Goal: Information Seeking & Learning: Learn about a topic

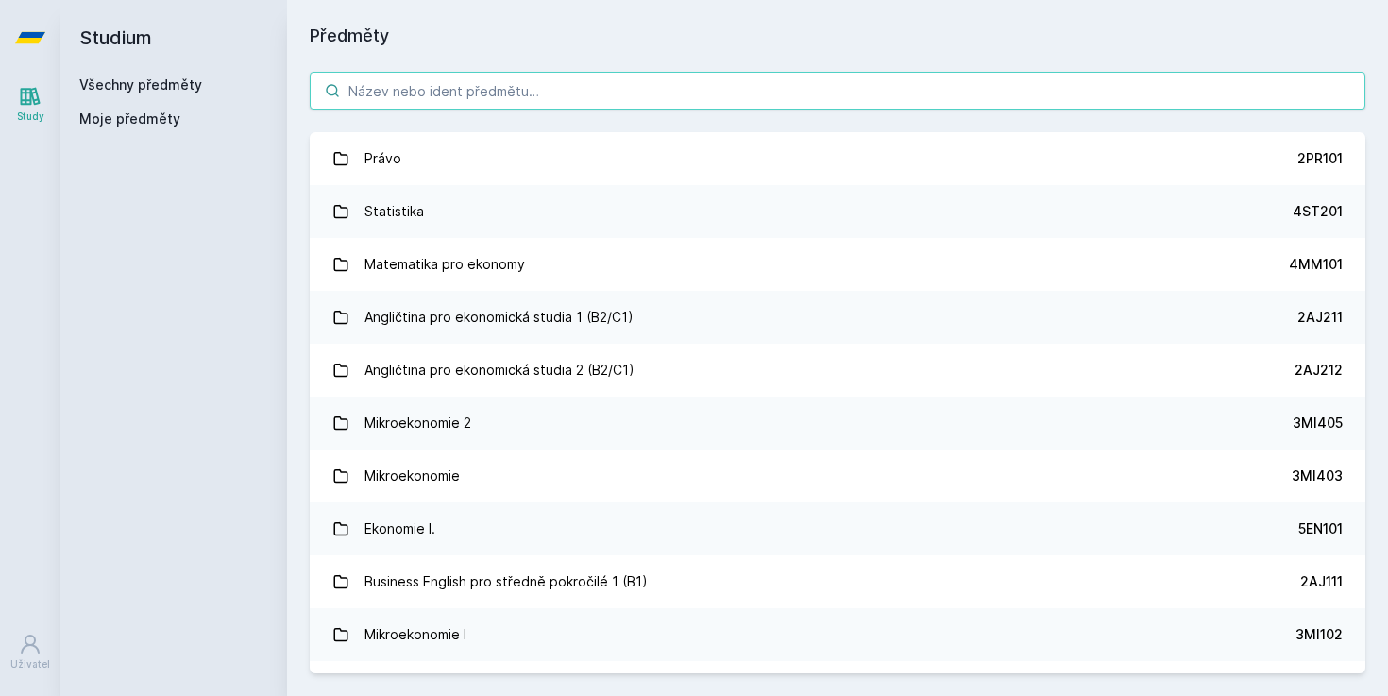
click at [473, 86] on input "search" at bounding box center [838, 91] width 1056 height 38
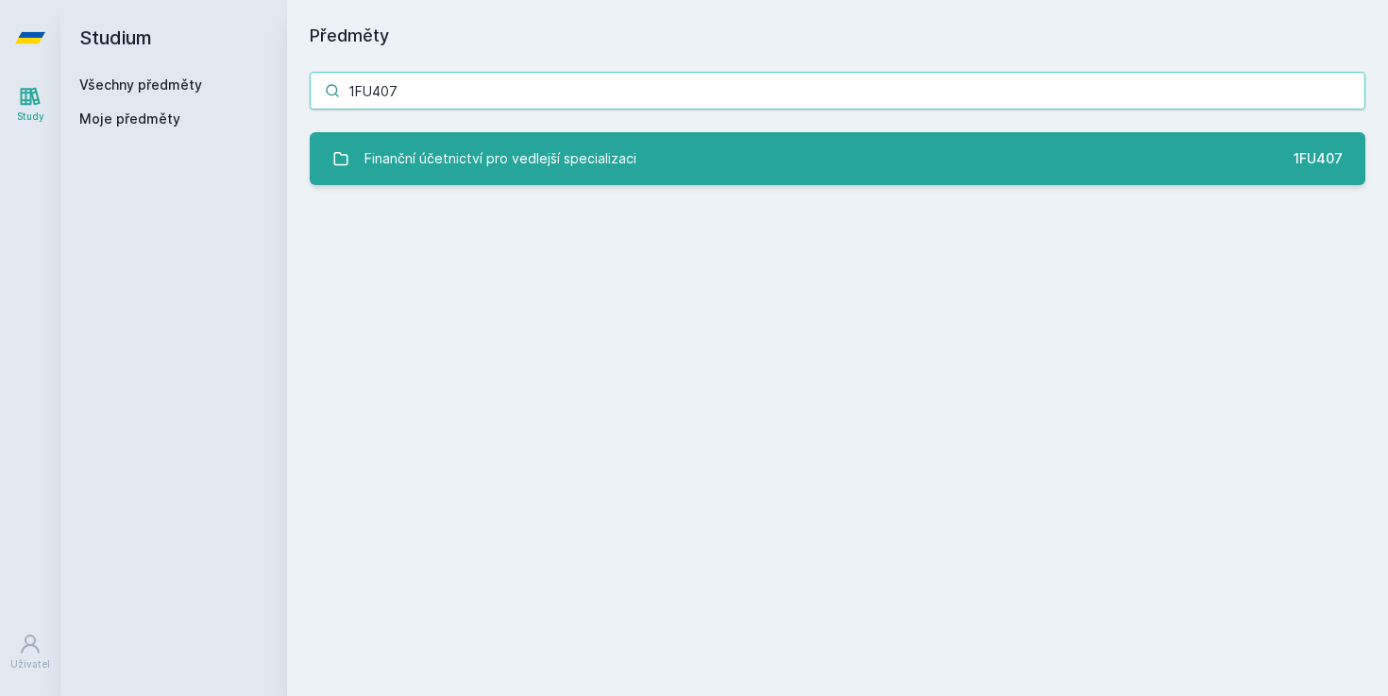
type input "1FU407"
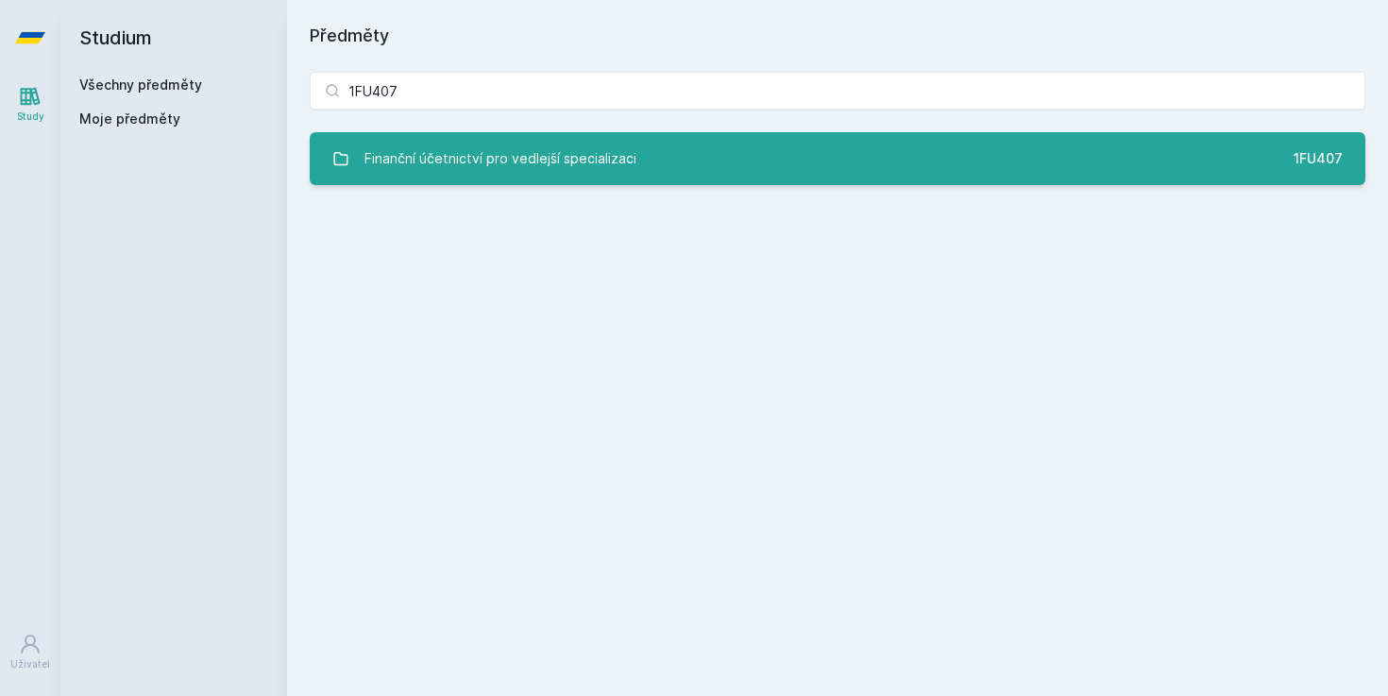
click at [569, 170] on div "Finanční účetnictví pro vedlejší specializaci" at bounding box center [501, 159] width 272 height 38
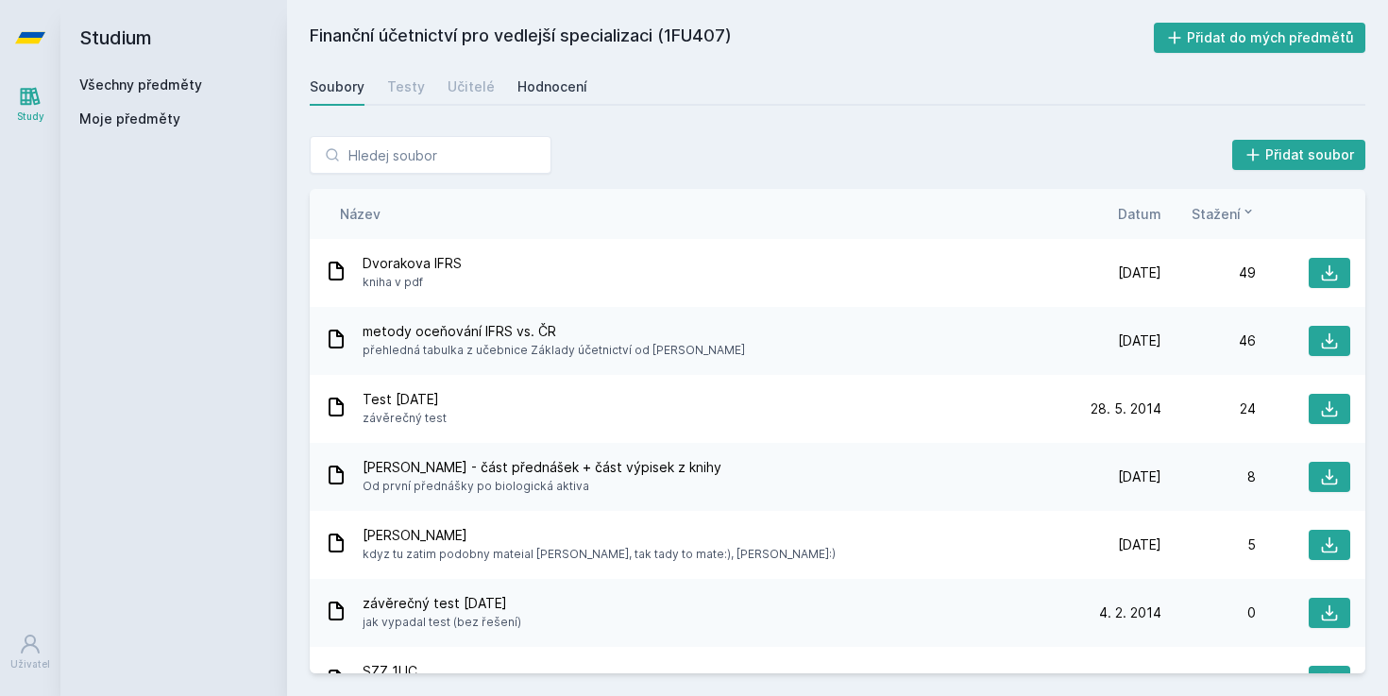
click at [543, 89] on div "Hodnocení" at bounding box center [553, 86] width 70 height 19
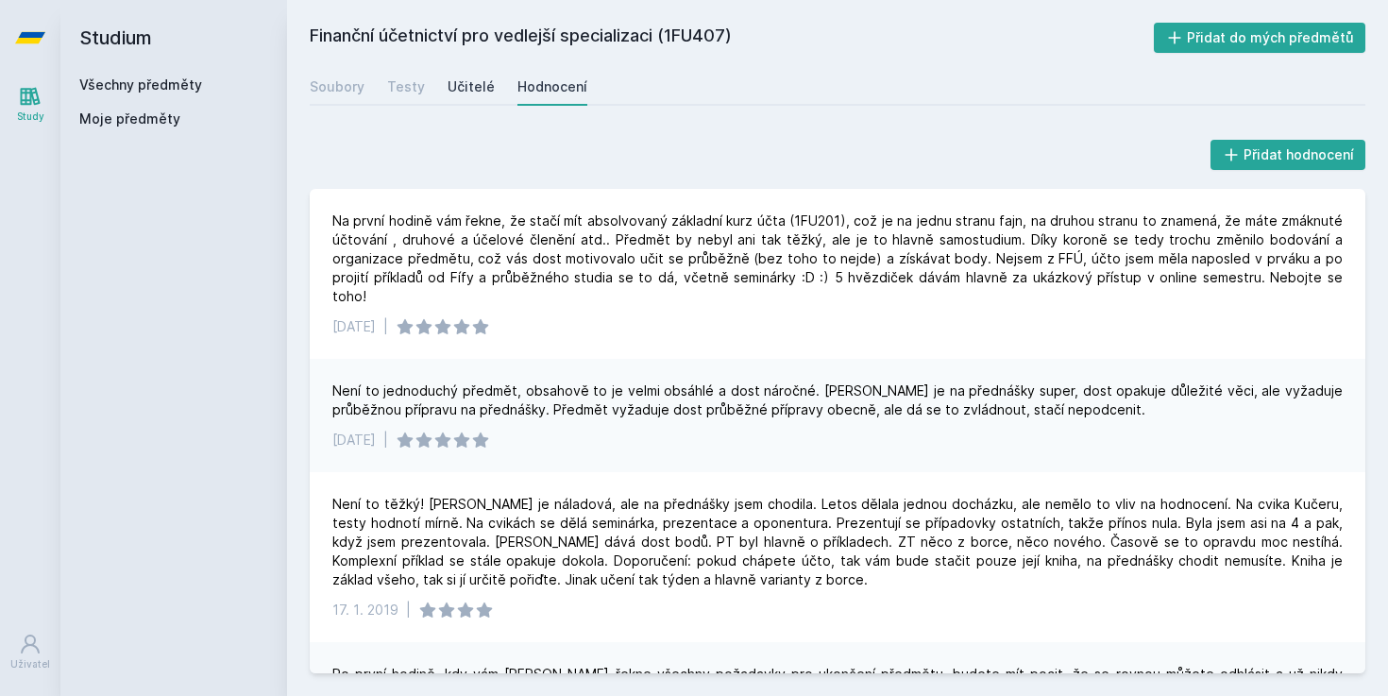
click at [464, 97] on link "Učitelé" at bounding box center [471, 87] width 47 height 38
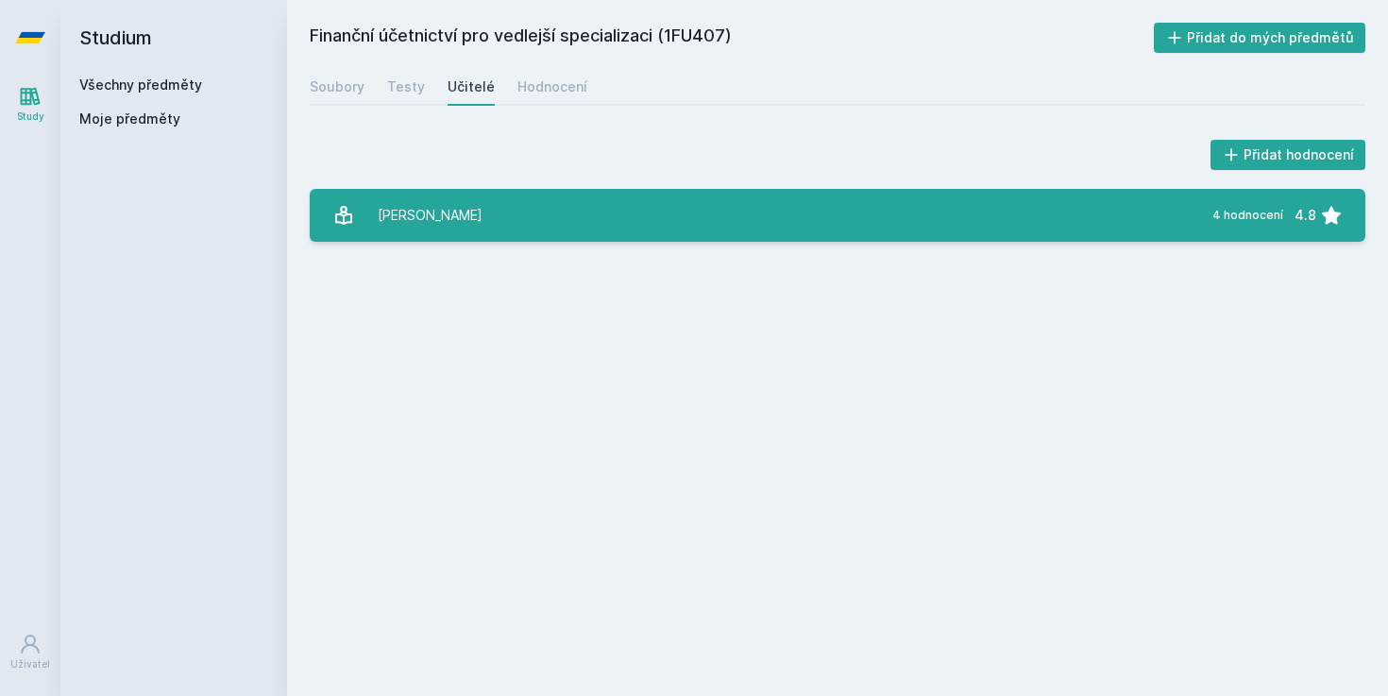
click at [463, 201] on div "Dvořáková Dana" at bounding box center [430, 215] width 105 height 38
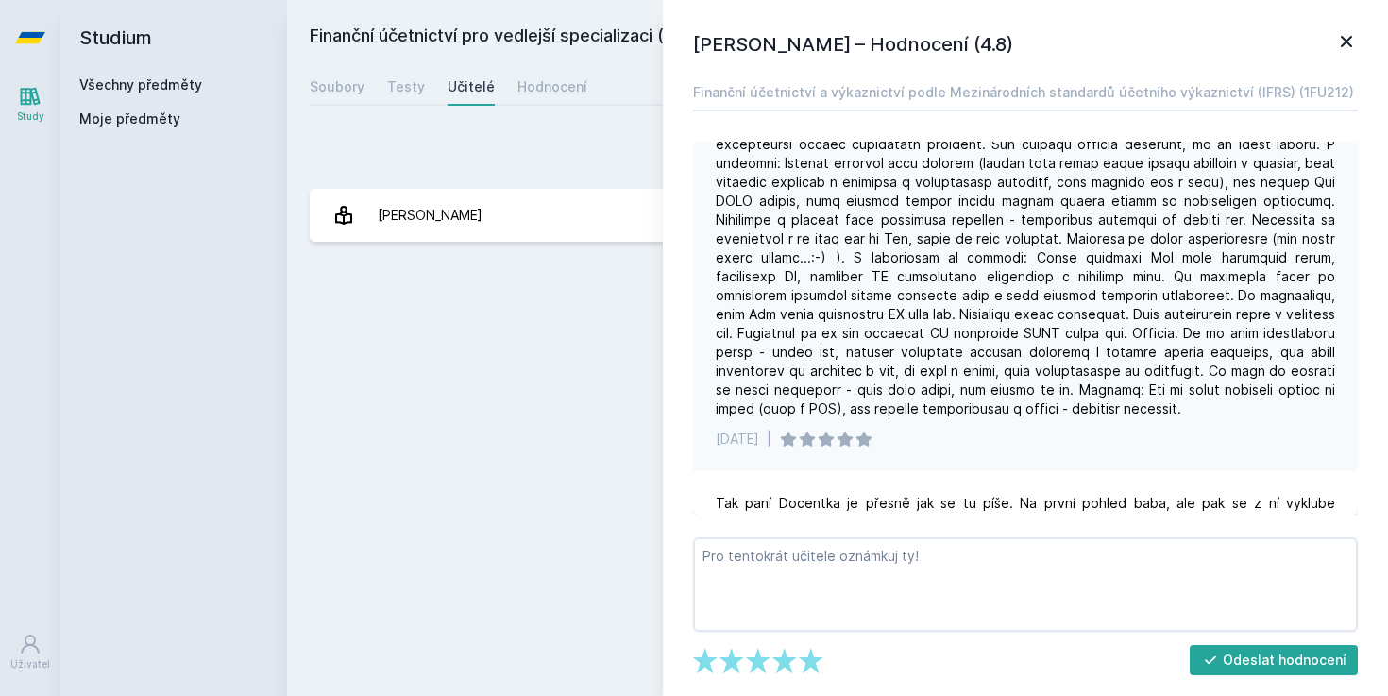
scroll to position [477, 0]
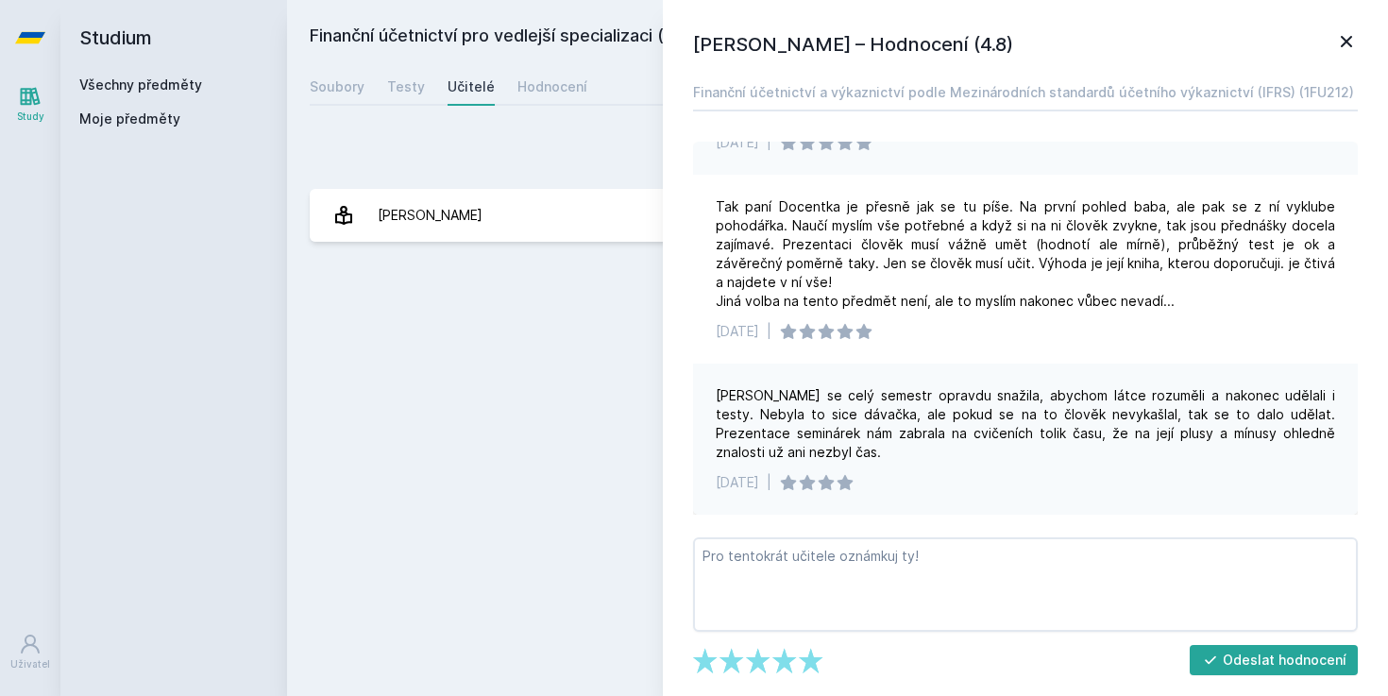
click at [1349, 38] on icon at bounding box center [1347, 41] width 23 height 23
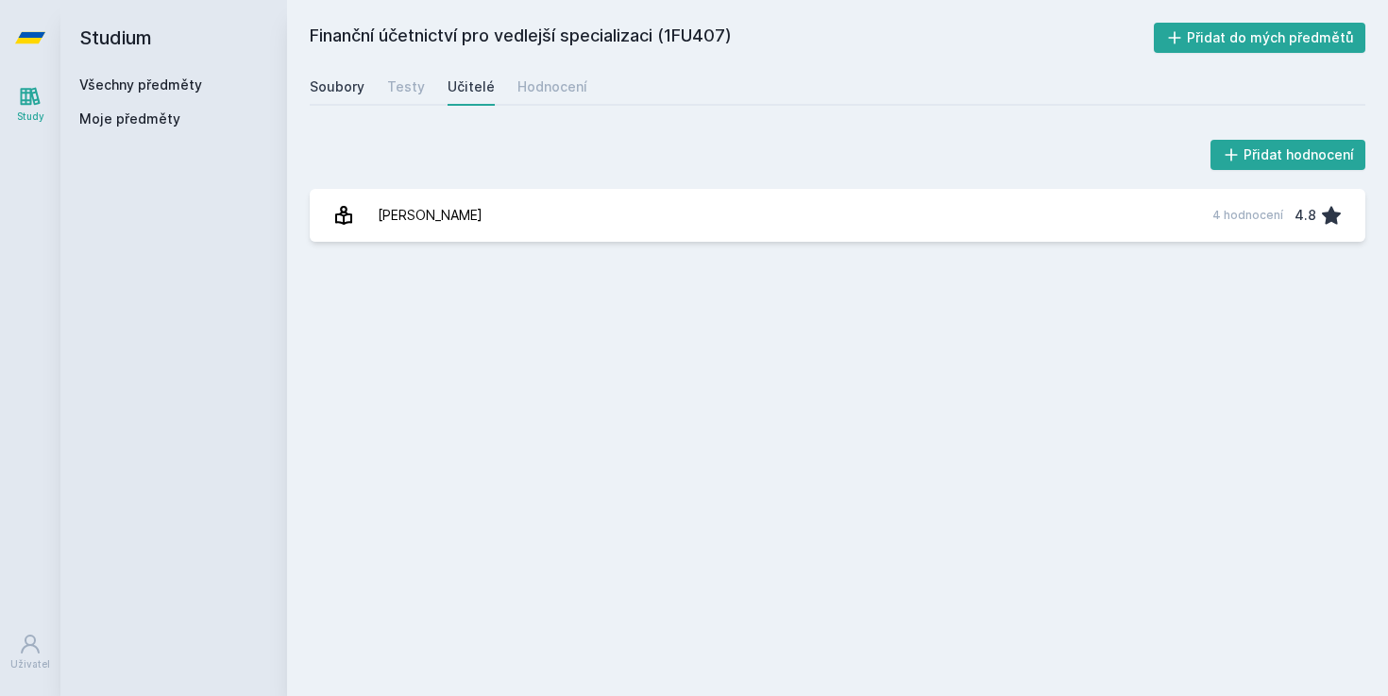
click at [328, 95] on div "Soubory" at bounding box center [337, 86] width 55 height 19
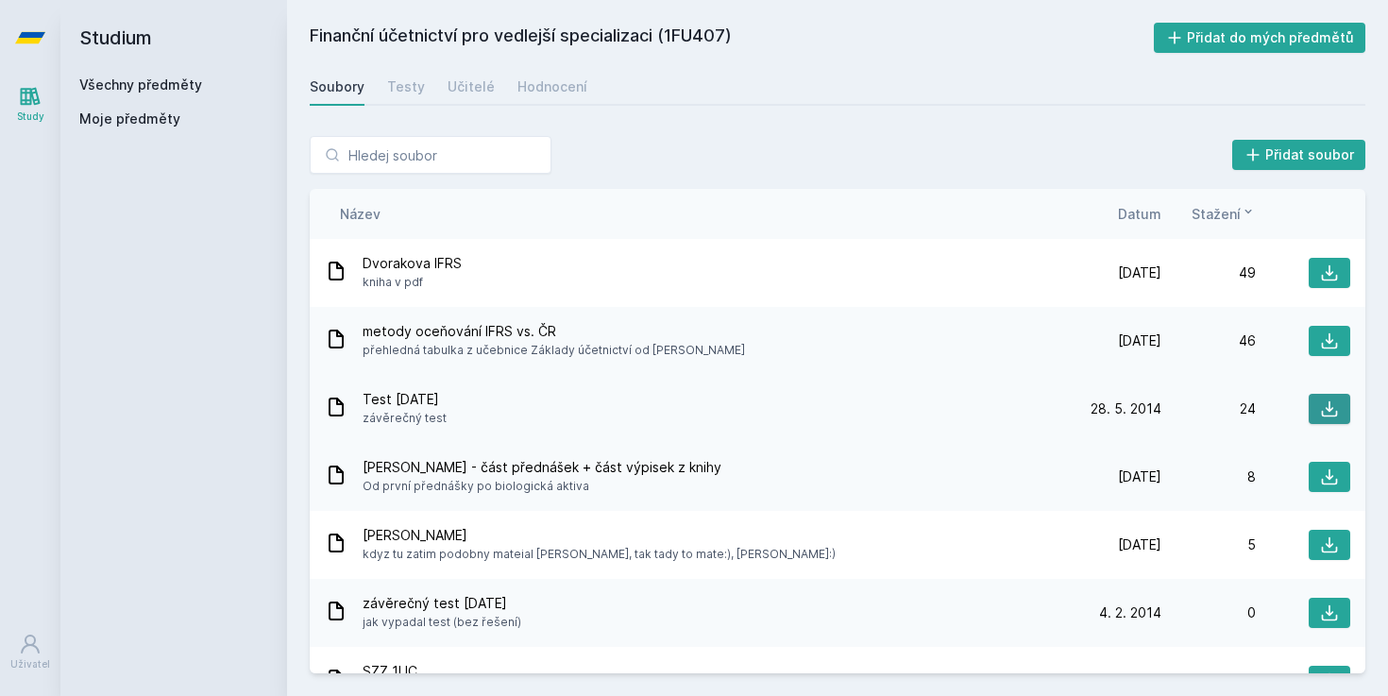
click at [1331, 401] on icon at bounding box center [1329, 409] width 19 height 19
click at [16, 29] on icon at bounding box center [30, 38] width 30 height 76
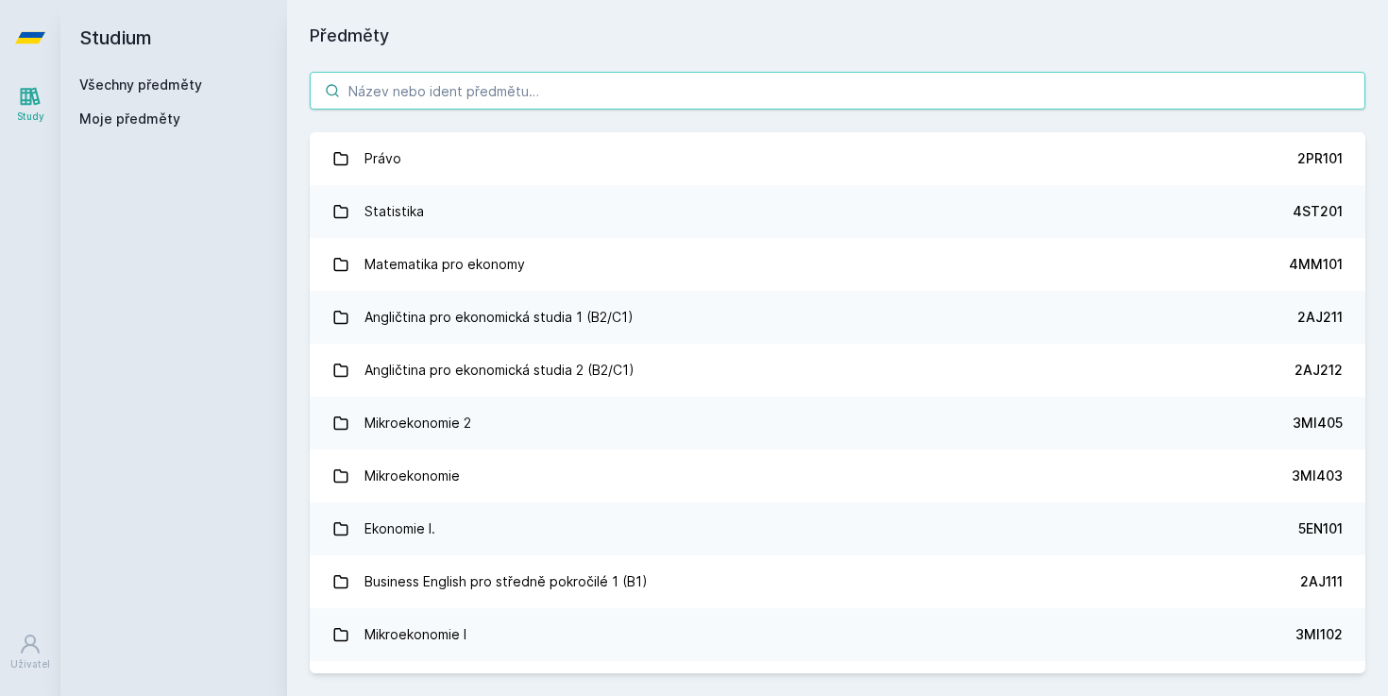
click at [450, 98] on input "search" at bounding box center [838, 91] width 1056 height 38
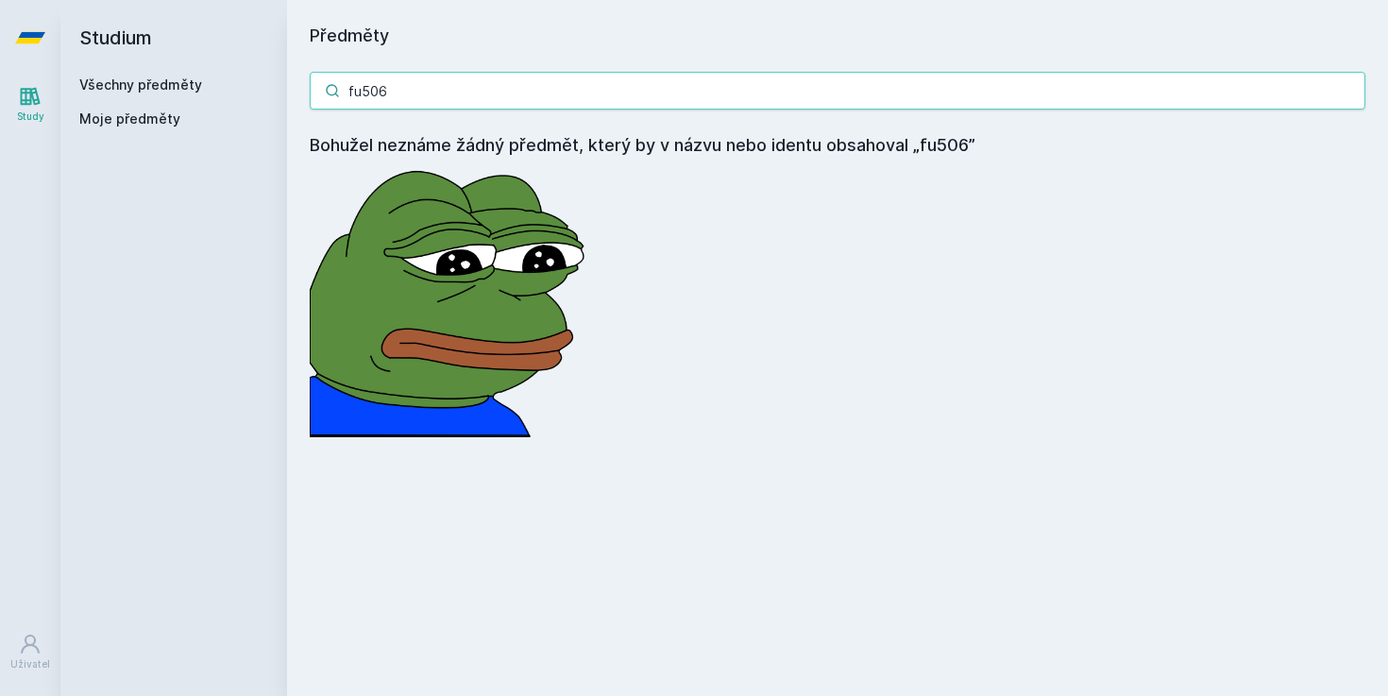
type input "1fu506"
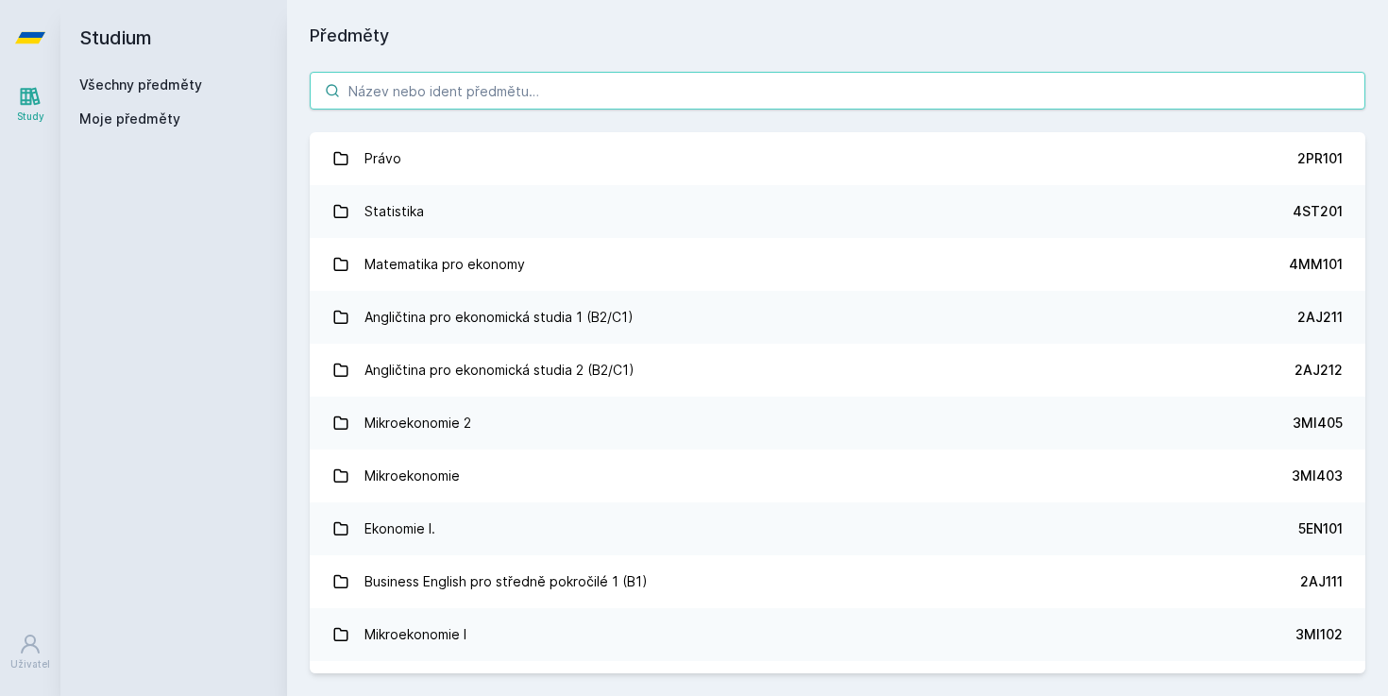
click at [525, 100] on input "search" at bounding box center [838, 91] width 1056 height 38
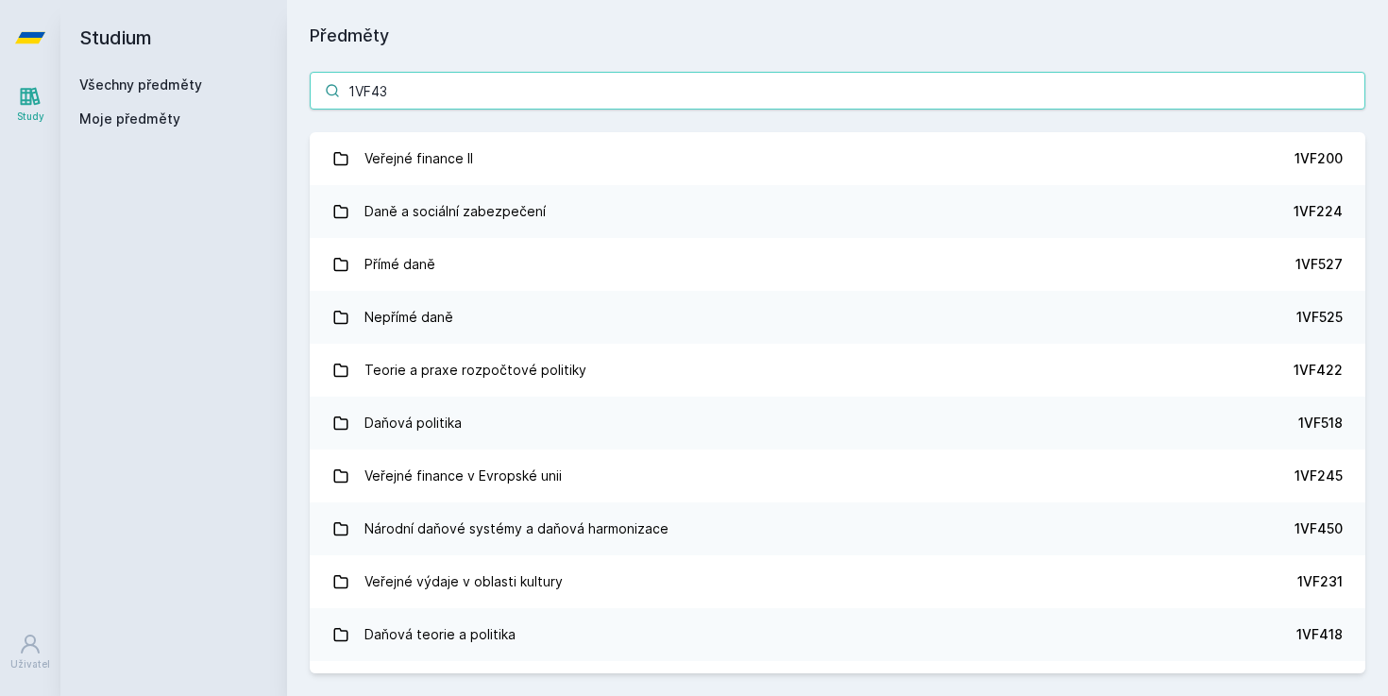
type input "1VF434"
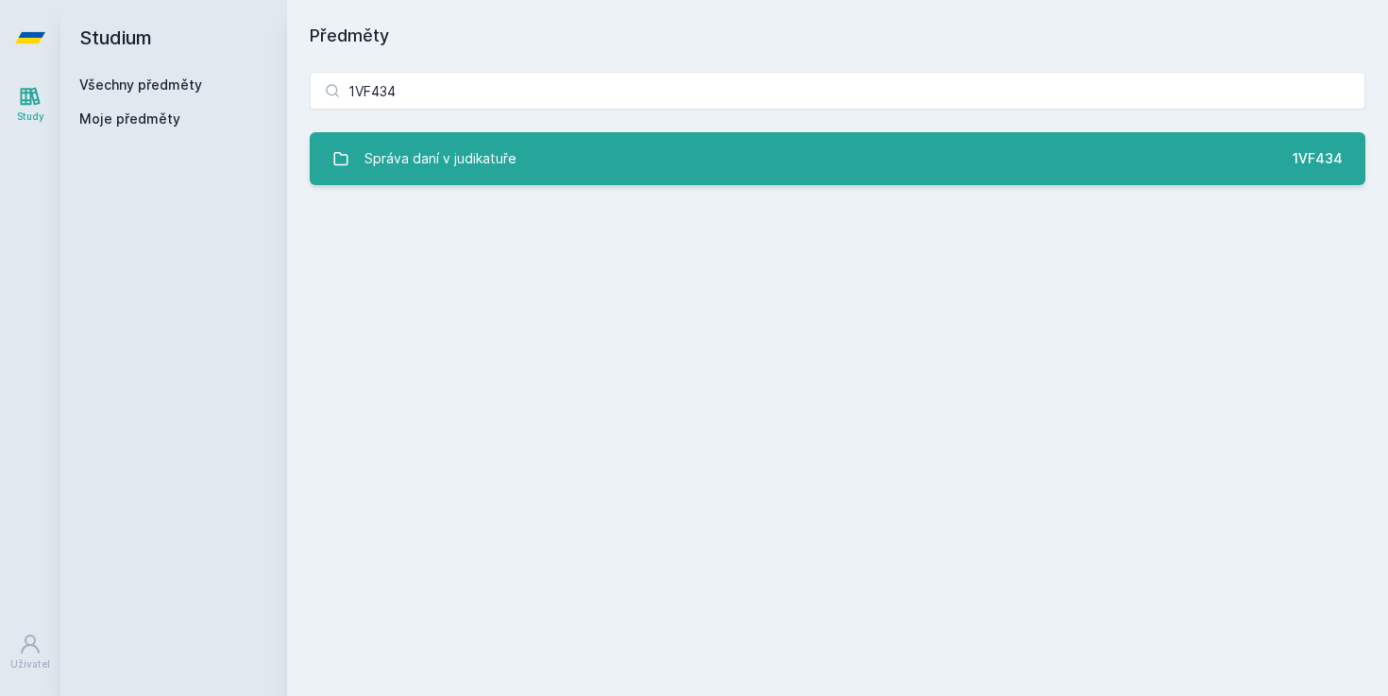
click at [419, 145] on div "Správa daní v judikatuře" at bounding box center [441, 159] width 152 height 38
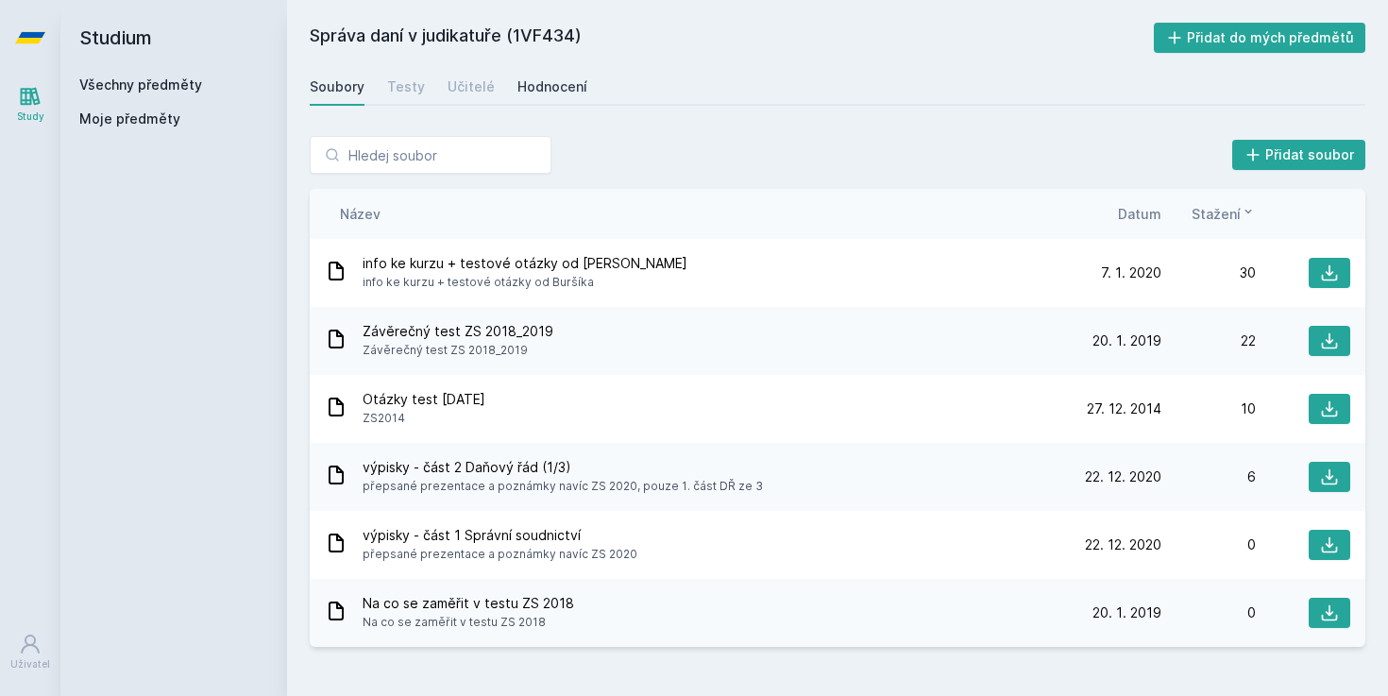
click at [544, 101] on link "Hodnocení" at bounding box center [553, 87] width 70 height 38
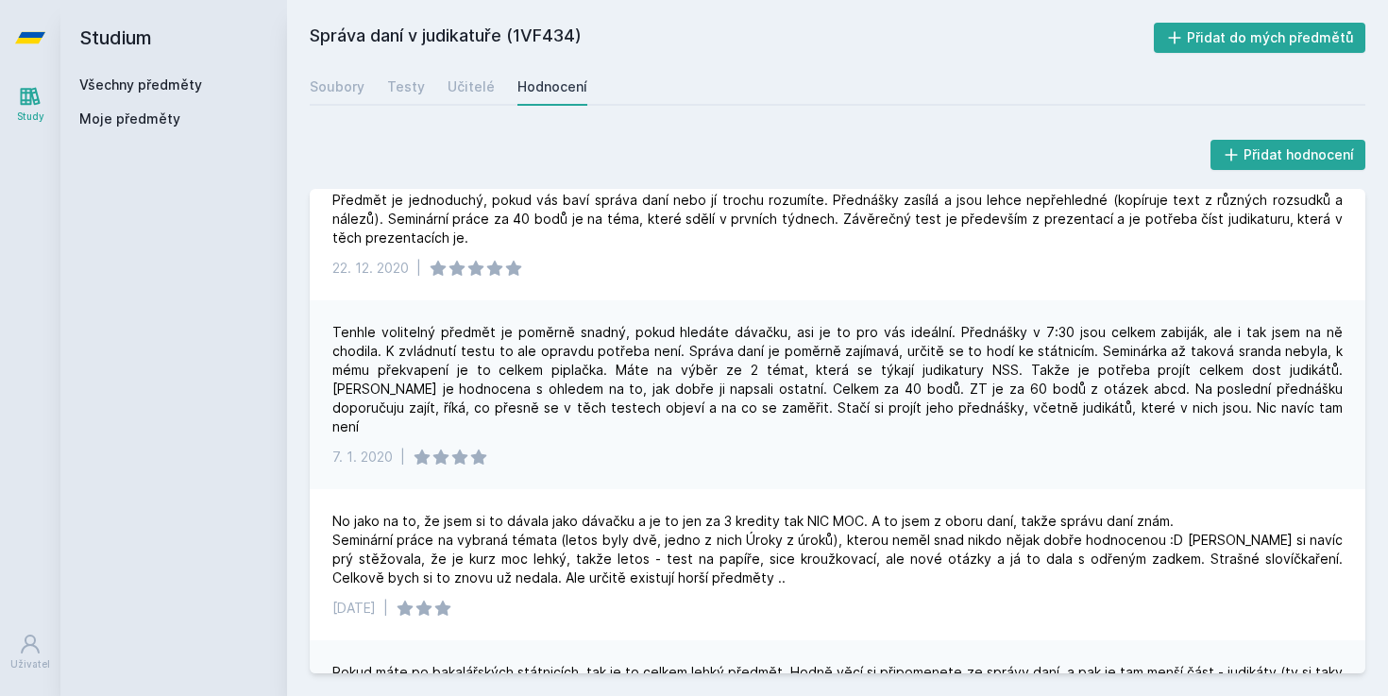
scroll to position [306, 0]
click at [12, 41] on link at bounding box center [30, 38] width 60 height 76
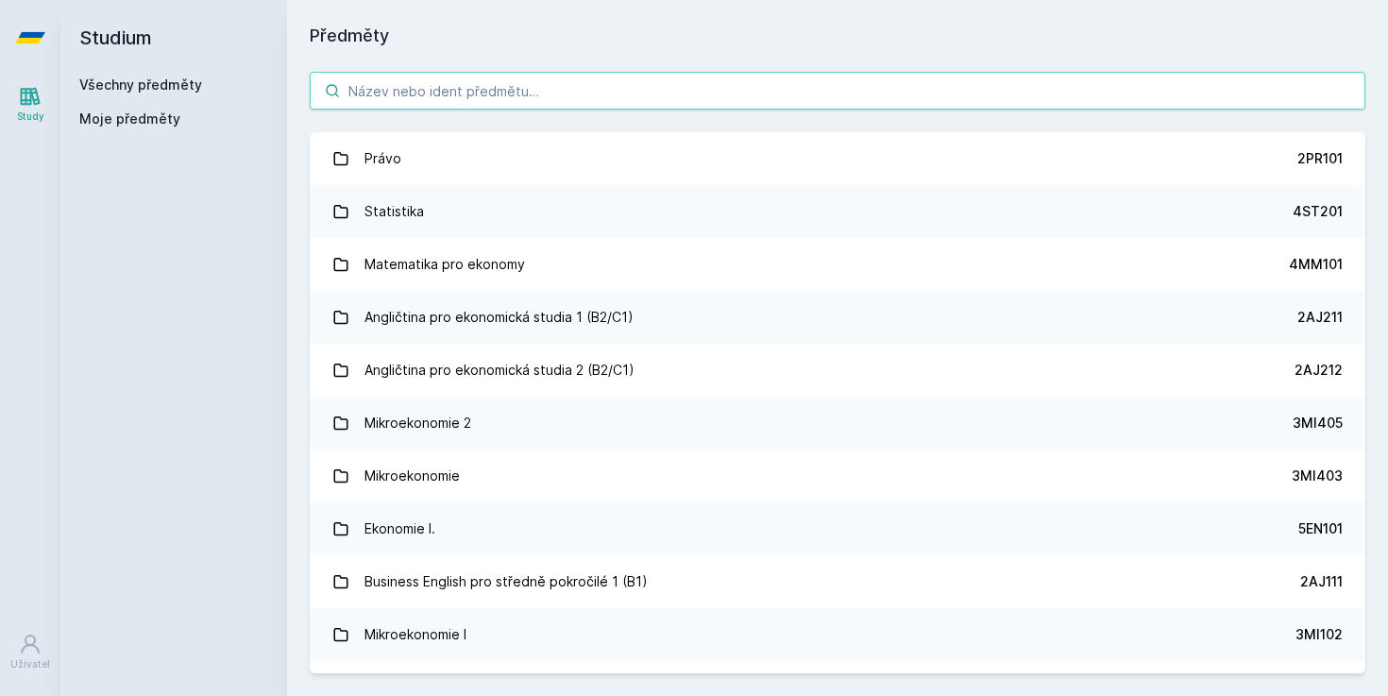
click at [504, 95] on input "search" at bounding box center [838, 91] width 1056 height 38
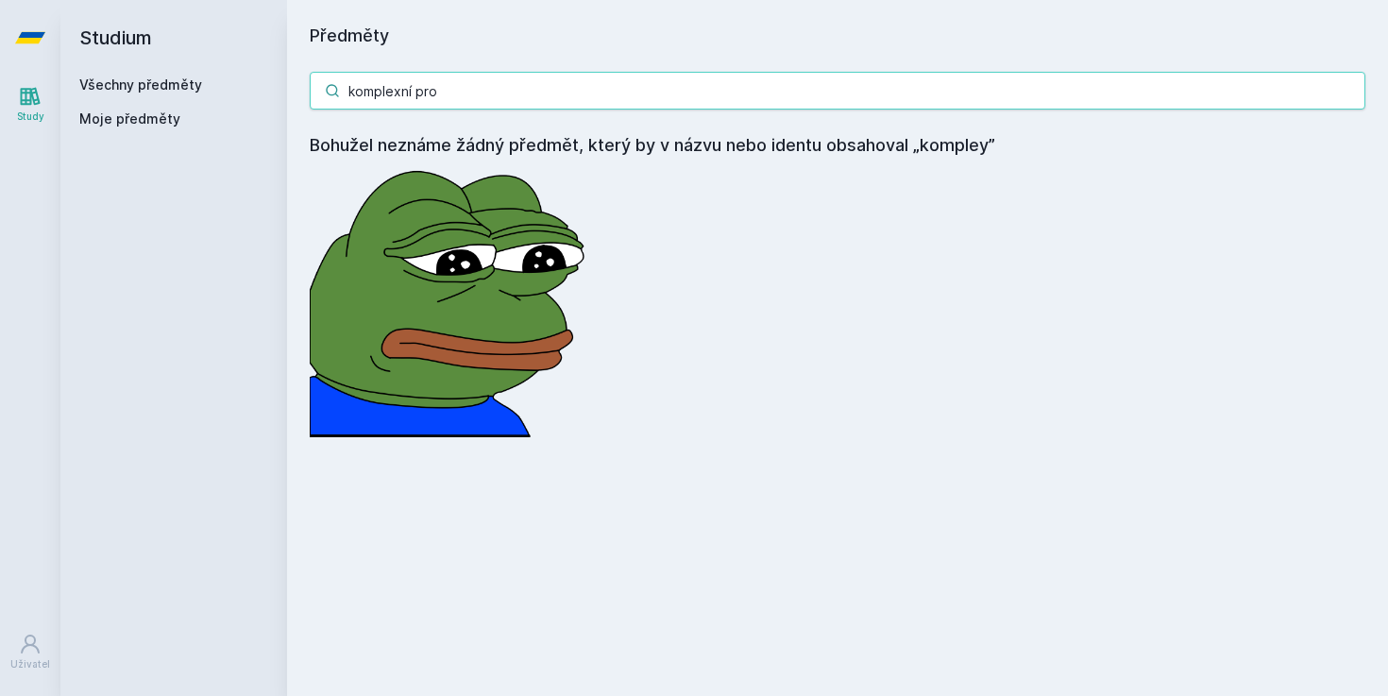
type input "komplexní proj"
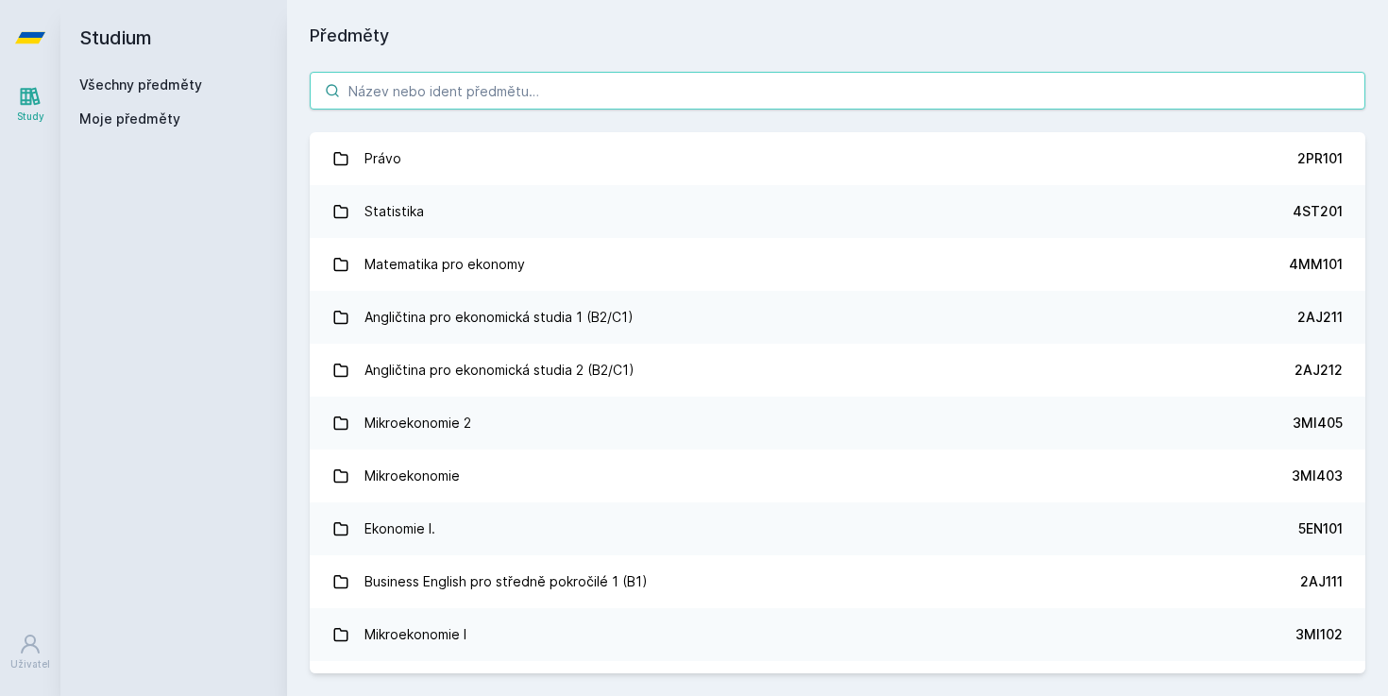
click at [570, 77] on input "search" at bounding box center [838, 91] width 1056 height 38
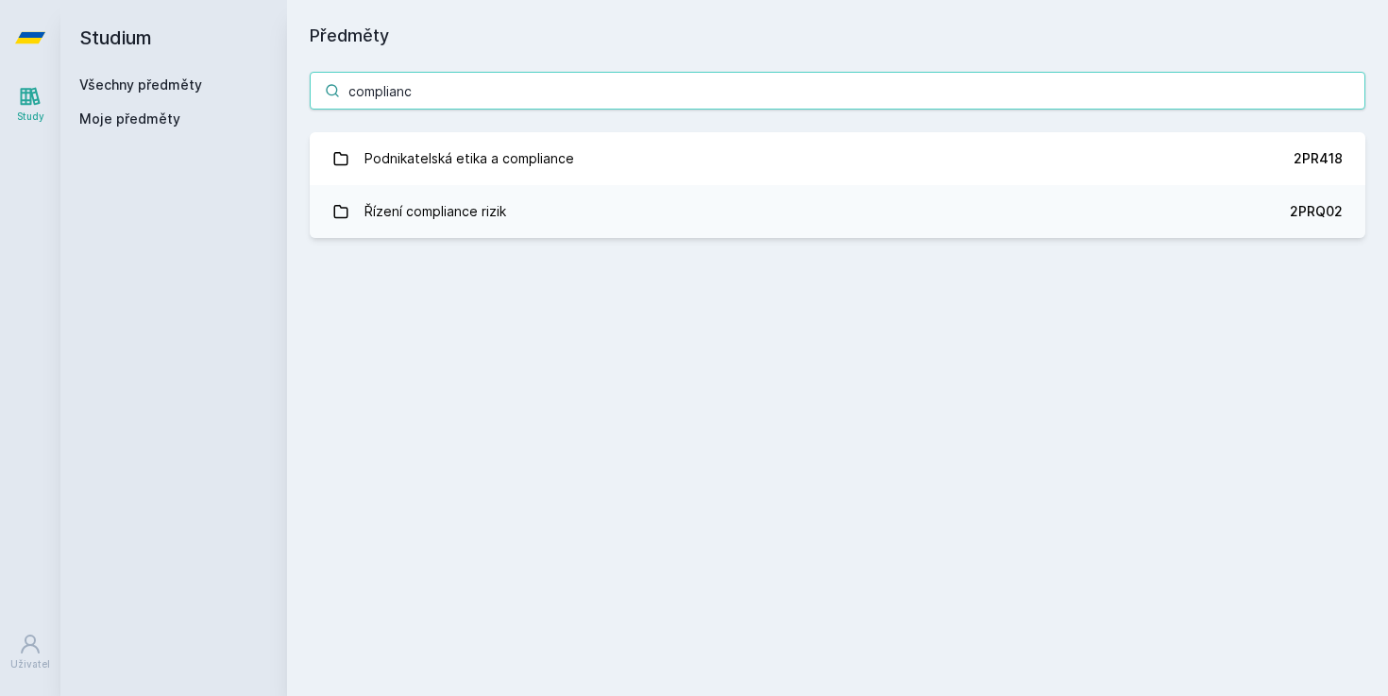
type input "compliance"
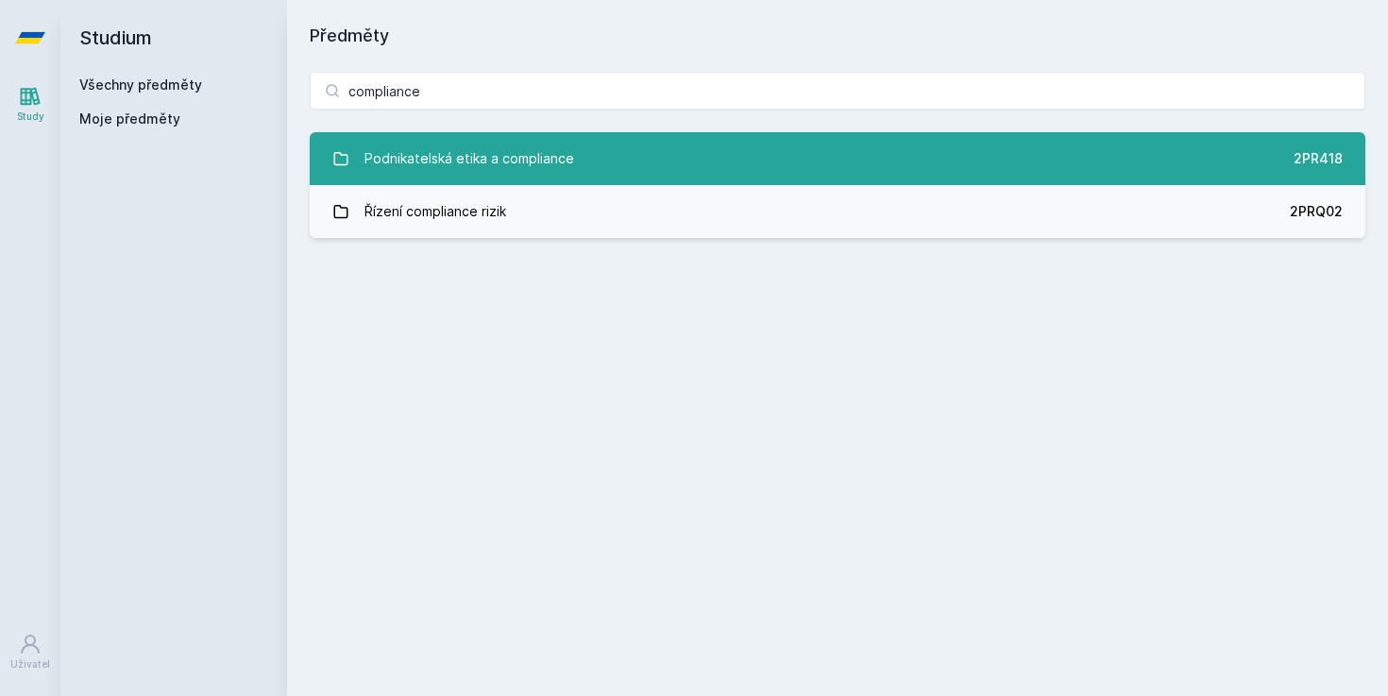
click at [462, 174] on div "Podnikatelská etika a compliance" at bounding box center [470, 159] width 210 height 38
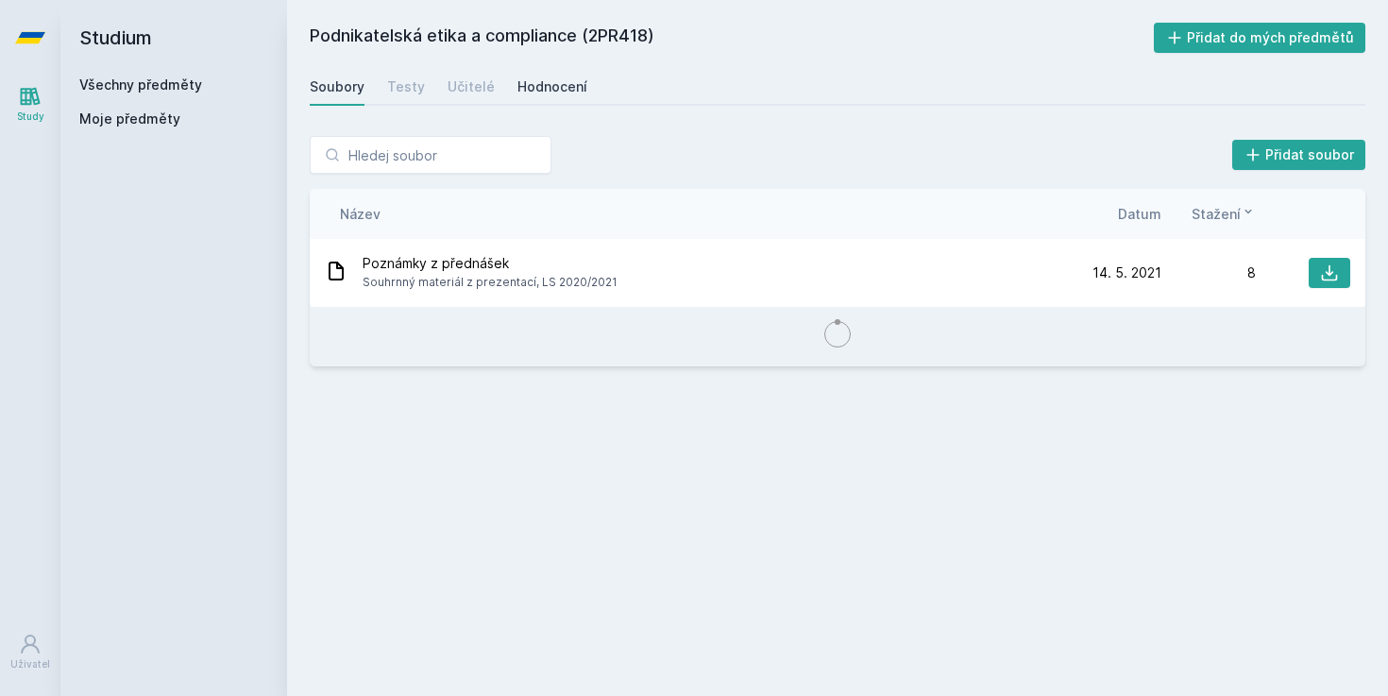
click at [575, 78] on div "Hodnocení" at bounding box center [553, 86] width 70 height 19
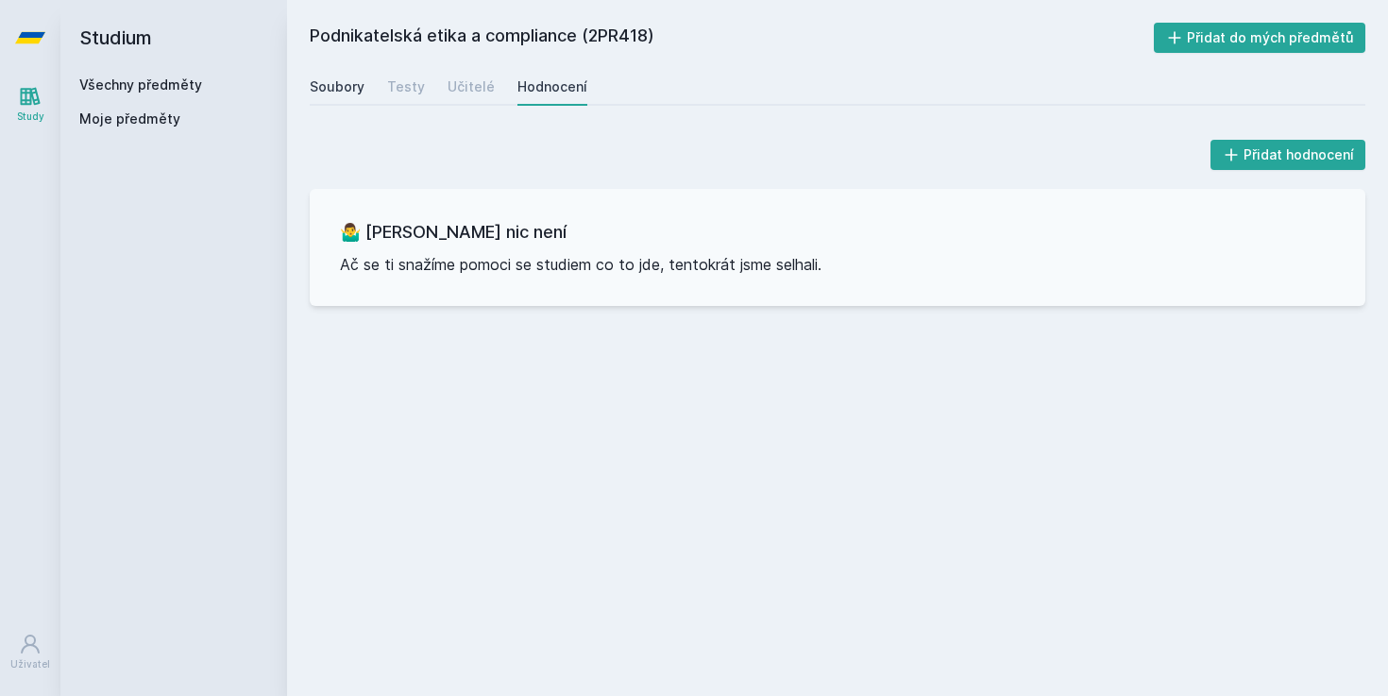
click at [321, 96] on link "Soubory" at bounding box center [337, 87] width 55 height 38
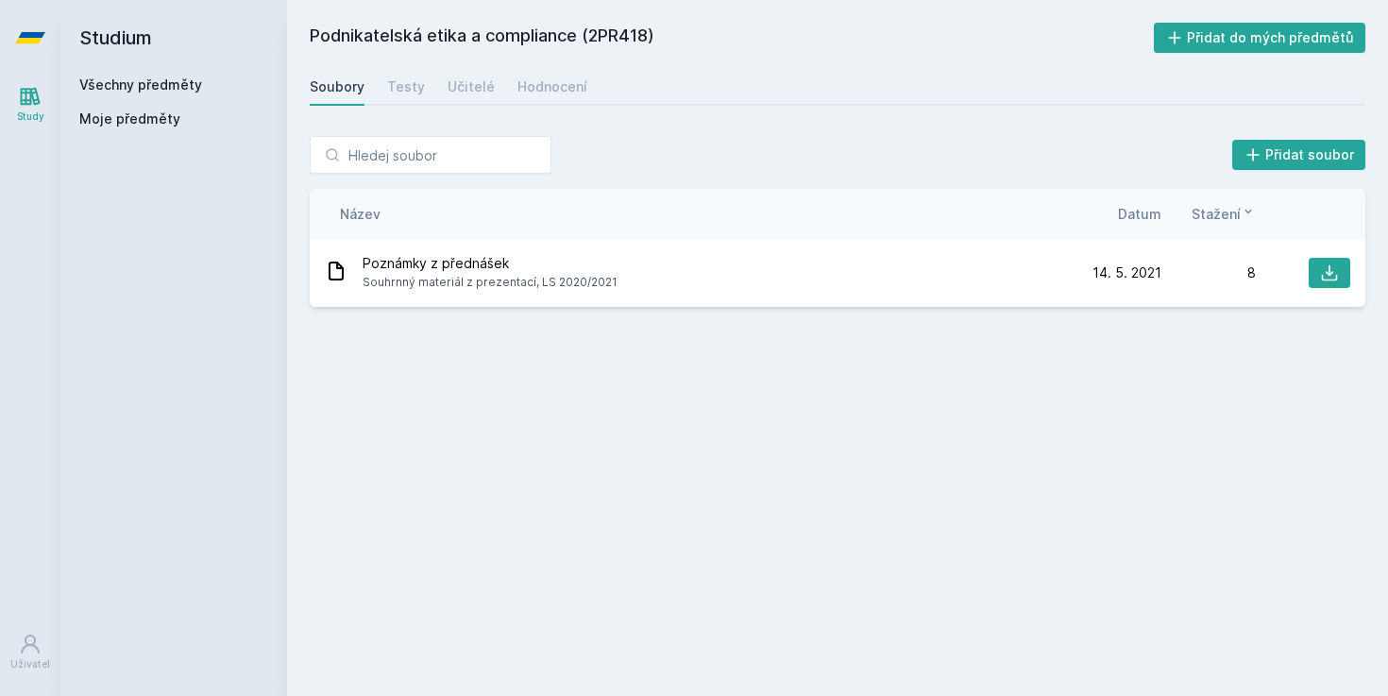
click at [533, 104] on div "Soubory Testy Učitelé Hodnocení" at bounding box center [838, 87] width 1056 height 38
click at [536, 72] on link "Hodnocení" at bounding box center [553, 87] width 70 height 38
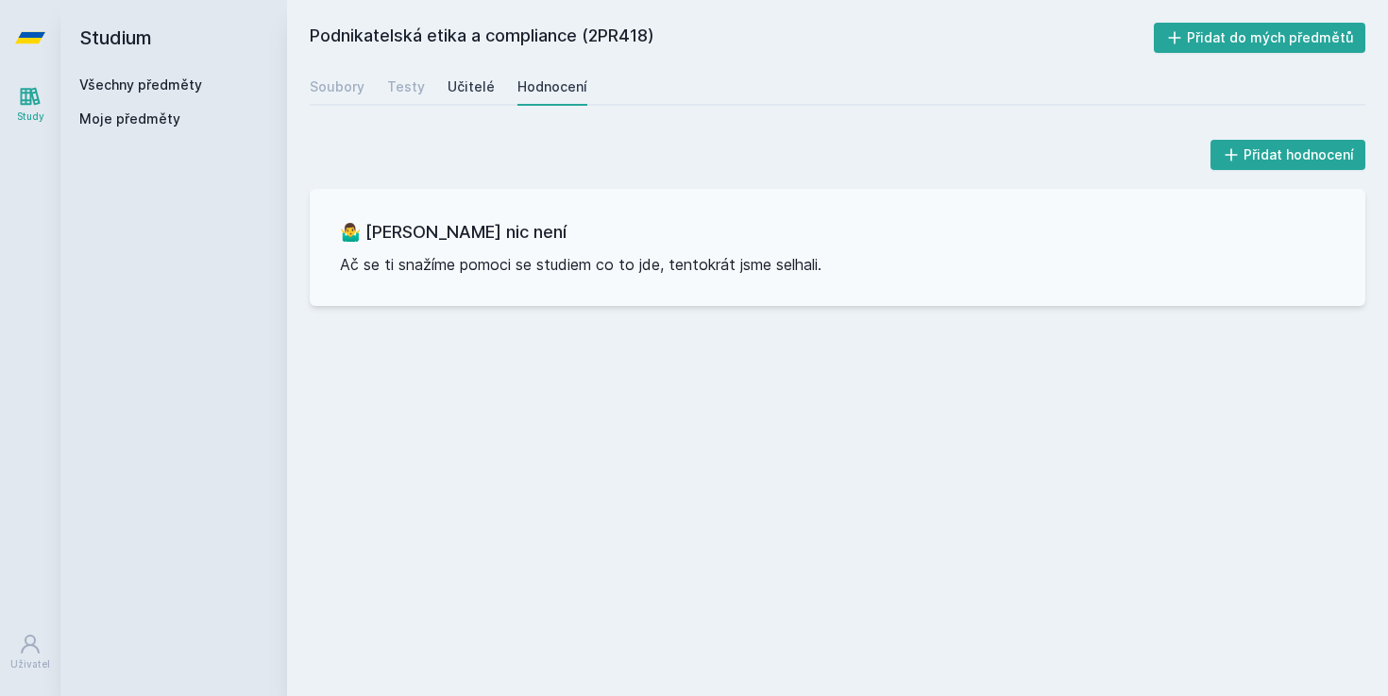
click at [474, 90] on div "Učitelé" at bounding box center [471, 86] width 47 height 19
